Goal: Task Accomplishment & Management: Use online tool/utility

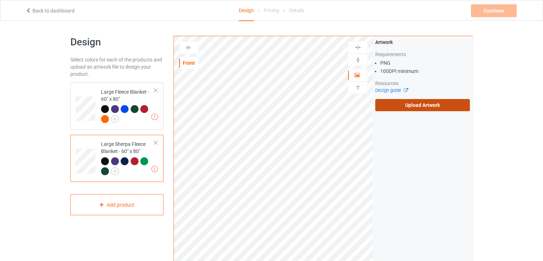
click at [418, 106] on label "Upload Artwork" at bounding box center [422, 105] width 95 height 12
click at [0, 0] on input "Upload Artwork" at bounding box center [0, 0] width 0 height 0
